Goal: Information Seeking & Learning: Check status

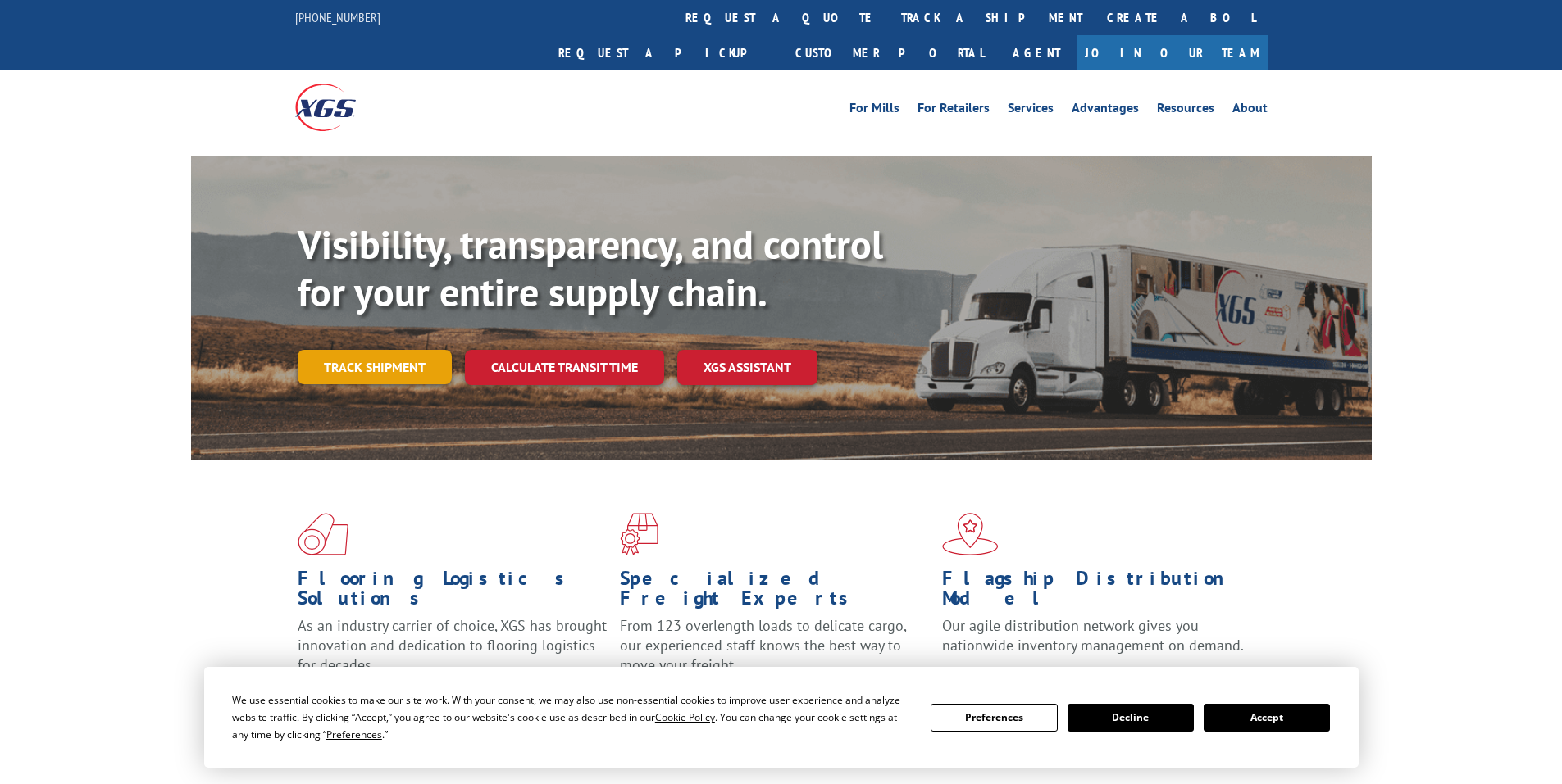
click at [352, 350] on link "Track shipment" at bounding box center [375, 367] width 154 height 35
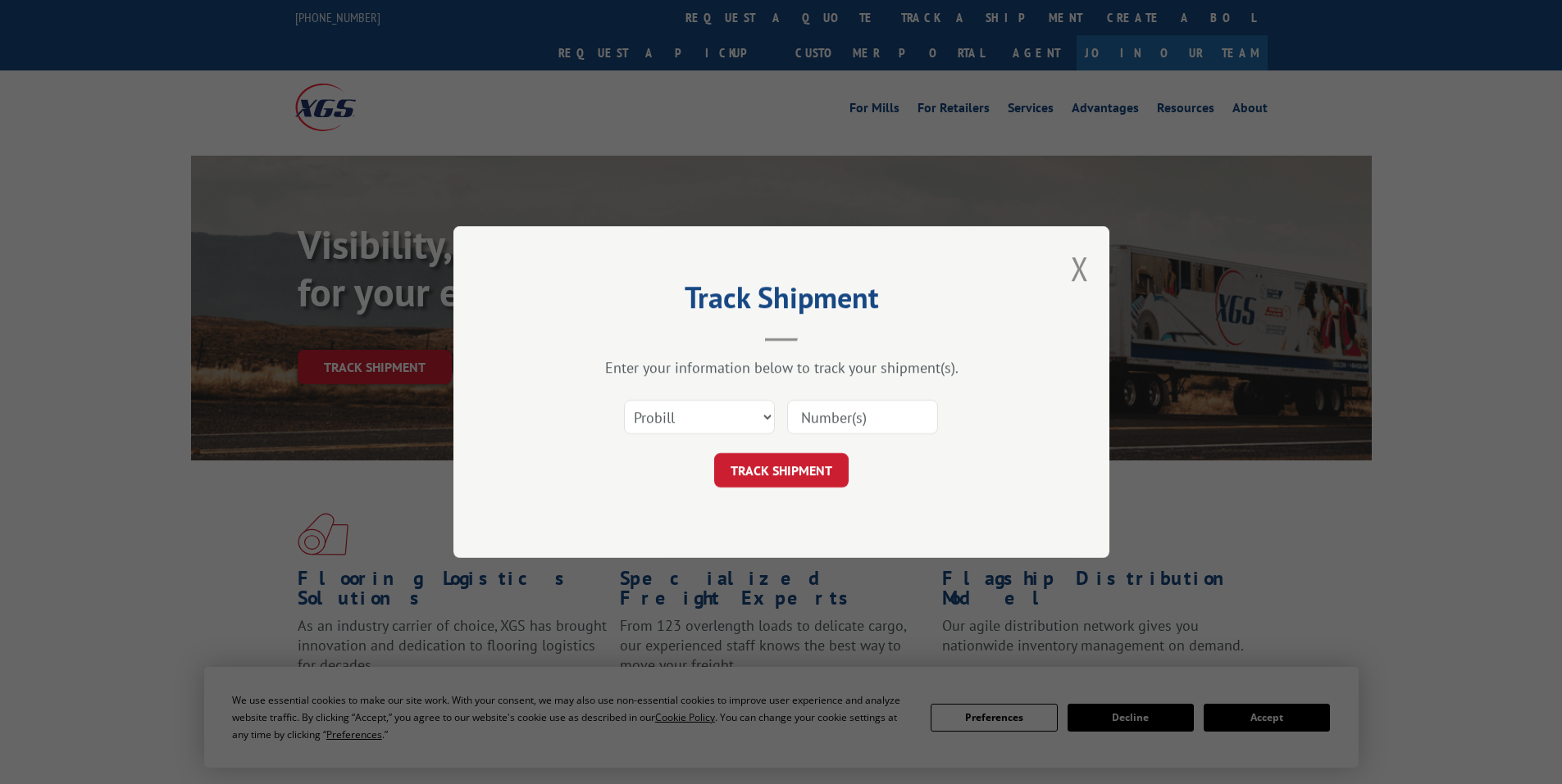
click at [835, 415] on input at bounding box center [863, 417] width 151 height 35
paste input "17521542"
type input "17521542"
click at [785, 467] on button "TRACK SHIPMENT" at bounding box center [781, 470] width 135 height 35
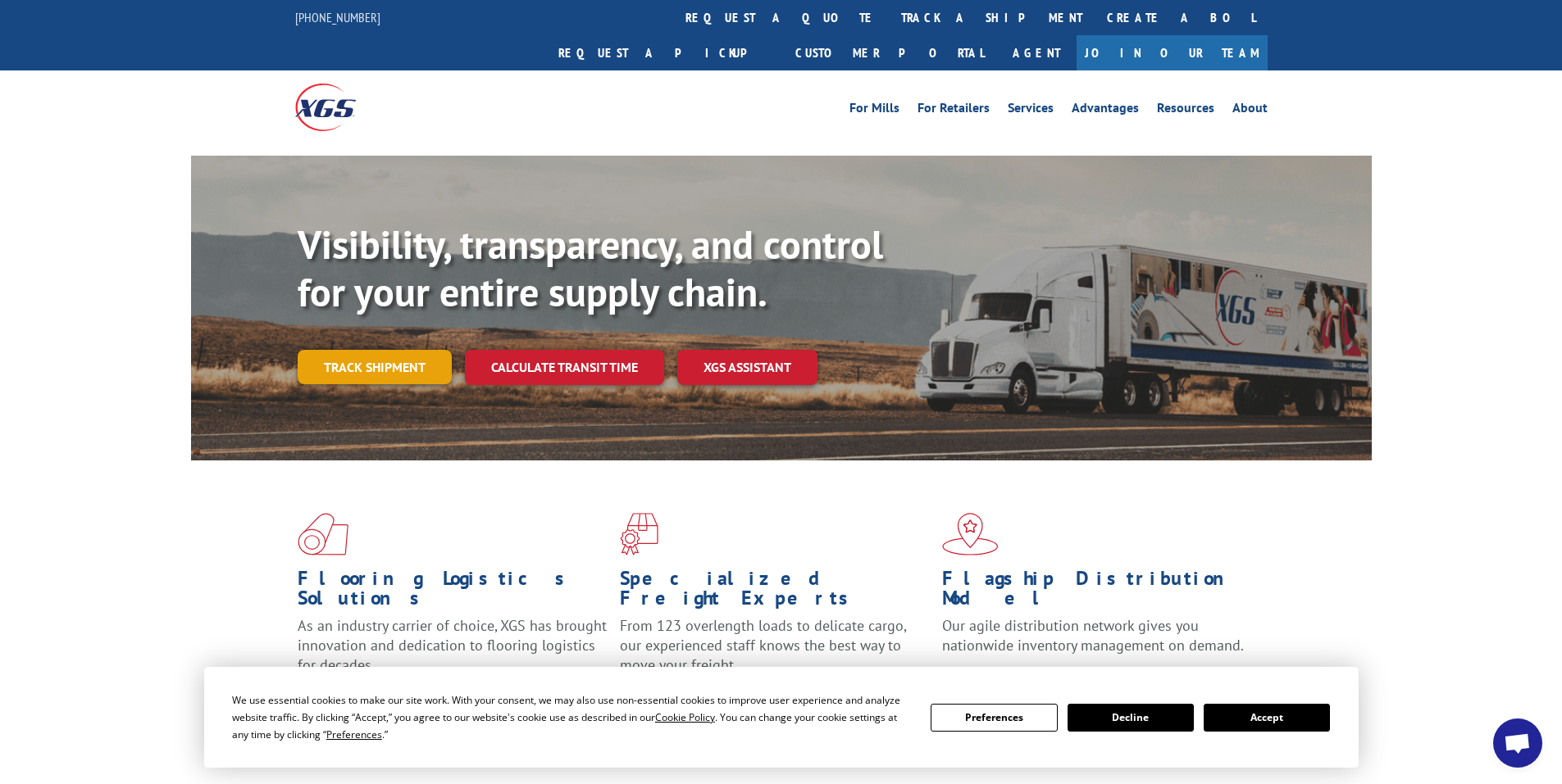
click at [380, 350] on link "Track shipment" at bounding box center [375, 367] width 154 height 35
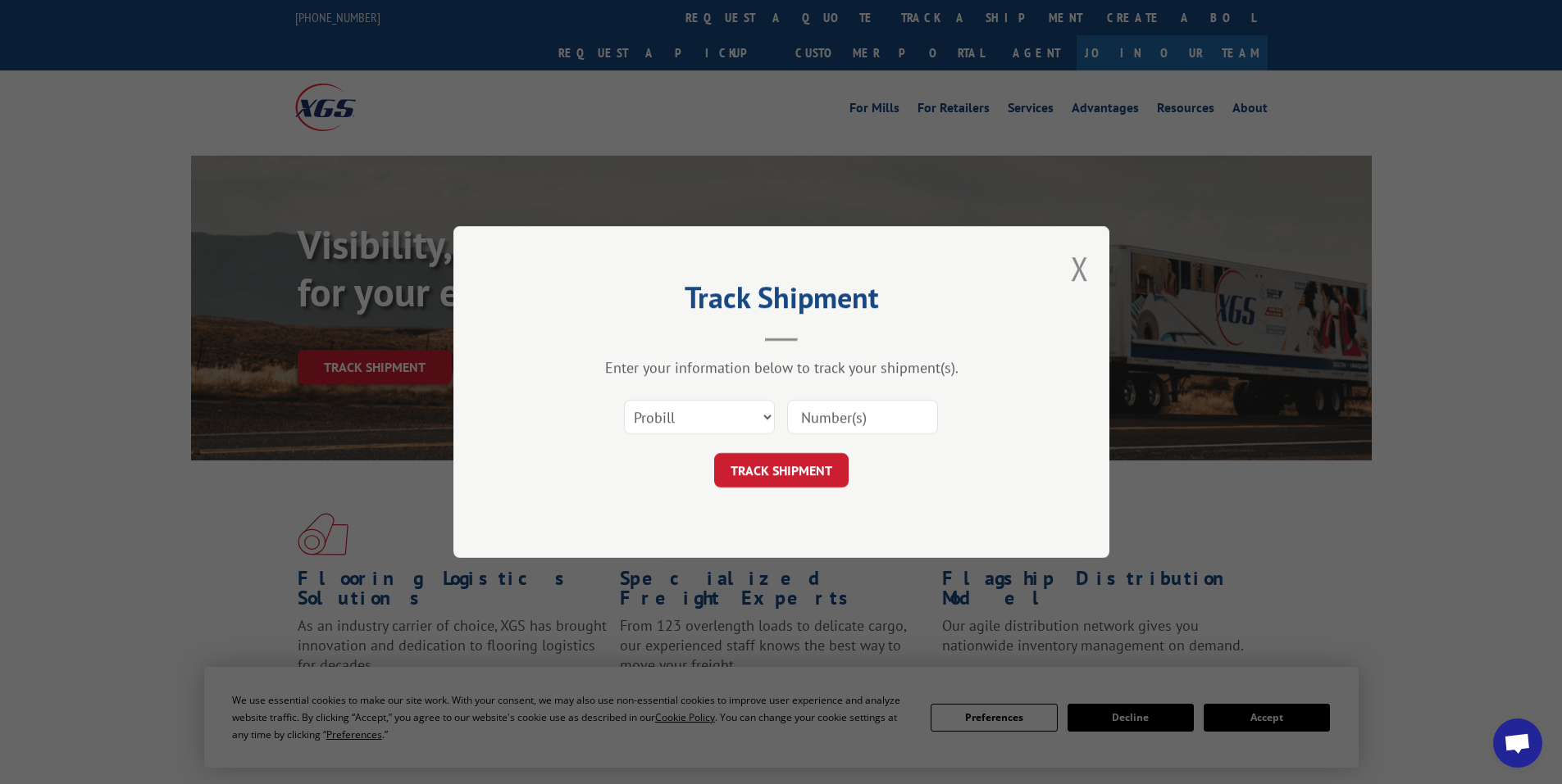
click at [834, 415] on input at bounding box center [863, 417] width 151 height 35
paste input "17472743"
type input "17472743"
click at [782, 470] on button "TRACK SHIPMENT" at bounding box center [781, 470] width 135 height 35
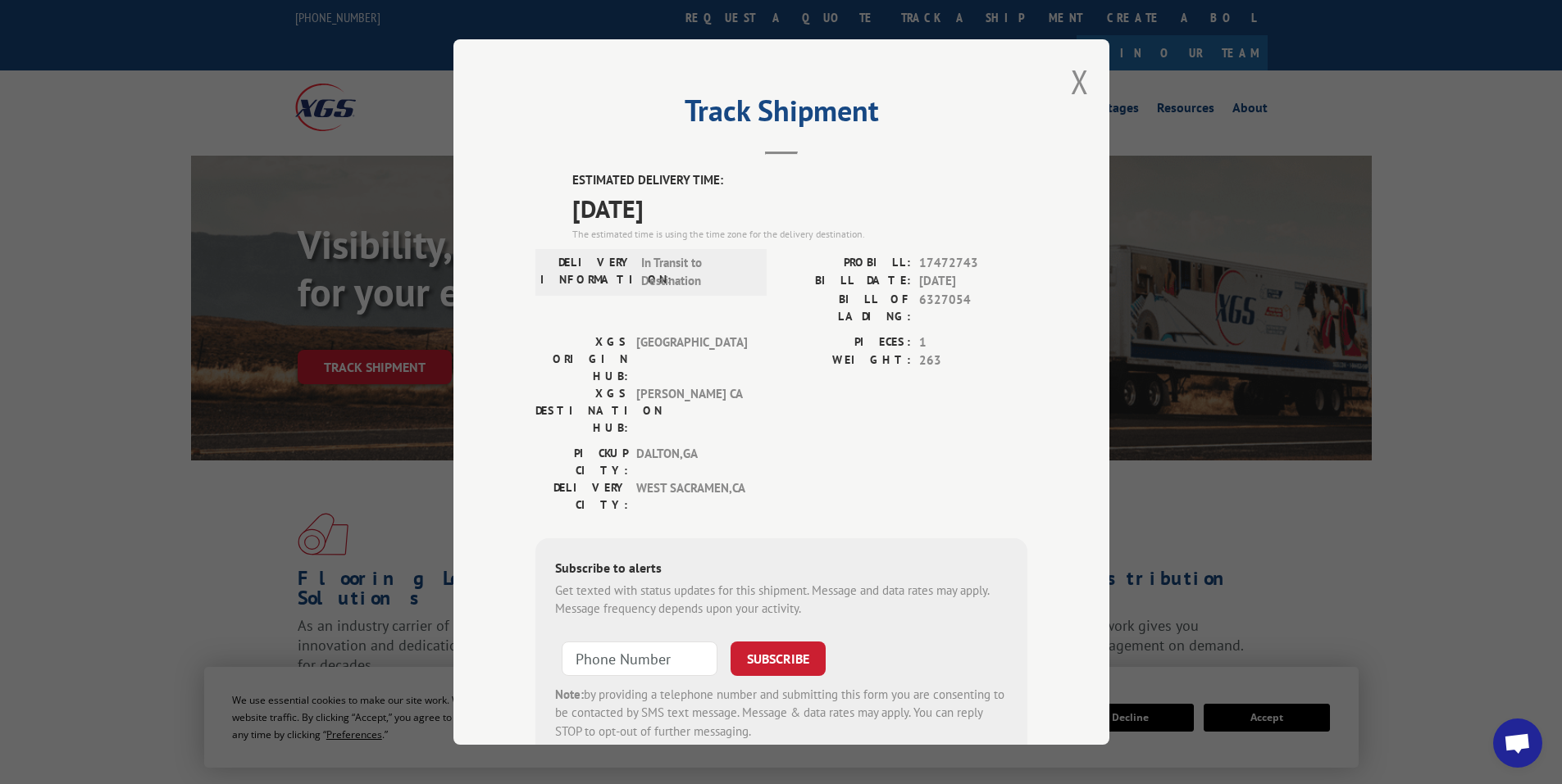
drag, startPoint x: 561, startPoint y: 173, endPoint x: 685, endPoint y: 204, distance: 127.8
click at [706, 211] on div "ESTIMATED DELIVERY TIME: 09/18/2025 The estimated time is using the time zone f…" at bounding box center [781, 466] width 492 height 589
copy div "ESTIMATED DELIVERY TIME: 09/18/2025"
drag, startPoint x: 1074, startPoint y: 70, endPoint x: 1016, endPoint y: 62, distance: 58.5
click at [1072, 69] on button "Close modal" at bounding box center [1080, 82] width 18 height 44
